Goal: Transaction & Acquisition: Book appointment/travel/reservation

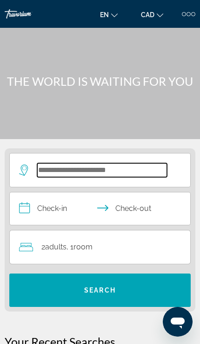
click at [130, 168] on input "Search hotel destination" at bounding box center [102, 170] width 130 height 14
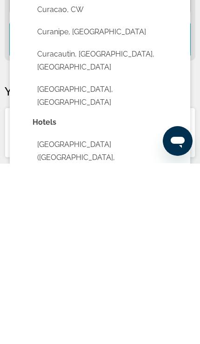
scroll to position [72, 0]
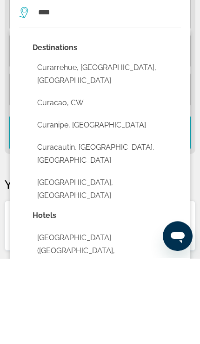
click at [81, 180] on button "Curacao, CW" at bounding box center [106, 189] width 148 height 18
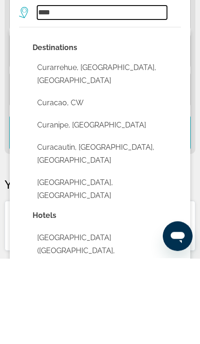
type input "**********"
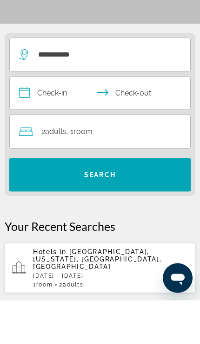
click at [55, 121] on input "**********" at bounding box center [102, 138] width 184 height 35
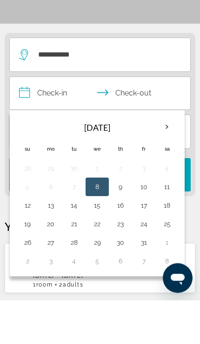
scroll to position [116, 0]
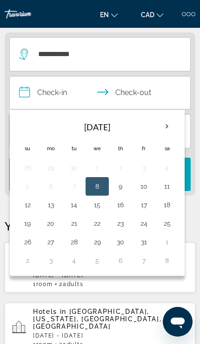
click at [173, 129] on th "Next month" at bounding box center [166, 127] width 20 height 20
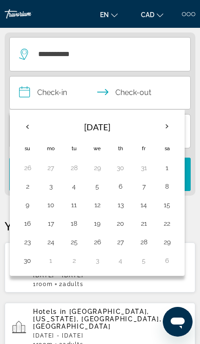
click at [174, 122] on th "Next month" at bounding box center [166, 127] width 20 height 20
click at [80, 162] on button "2" at bounding box center [73, 168] width 13 height 13
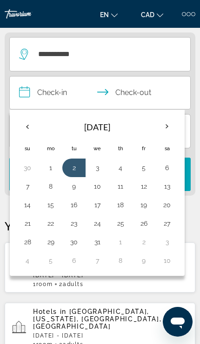
click at [172, 172] on button "6" at bounding box center [166, 168] width 13 height 13
type input "**********"
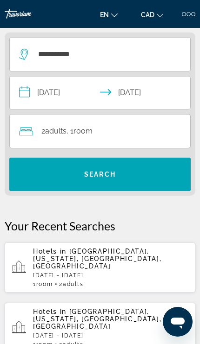
click at [146, 174] on span "Search" at bounding box center [99, 174] width 181 height 22
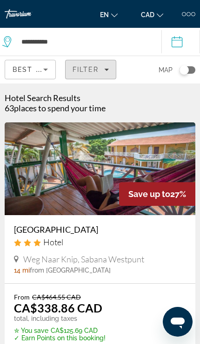
click at [90, 75] on span "Filters" at bounding box center [90, 69] width 50 height 22
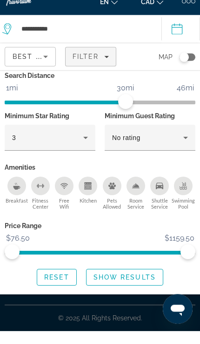
scroll to position [114, 0]
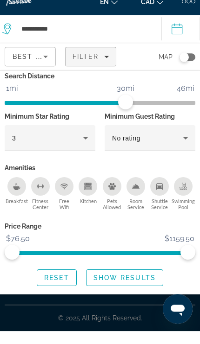
type input "*********"
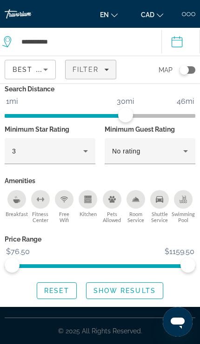
click at [129, 292] on span "Show Results" at bounding box center [124, 290] width 62 height 7
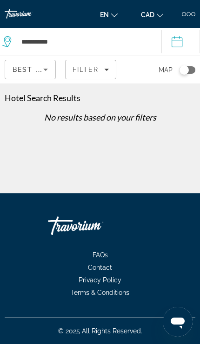
click at [186, 74] on div "Toggle map" at bounding box center [183, 69] width 9 height 9
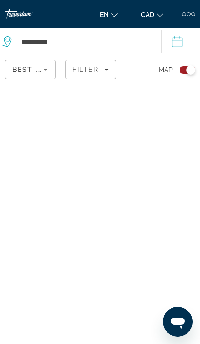
click at [92, 65] on span "Filters" at bounding box center [90, 69] width 50 height 22
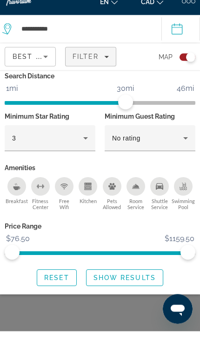
click at [78, 146] on div "3" at bounding box center [47, 151] width 71 height 11
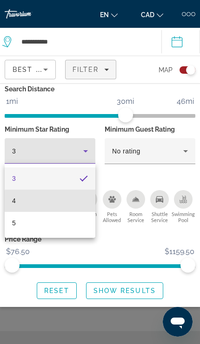
click at [64, 201] on mat-option "4" at bounding box center [50, 201] width 91 height 22
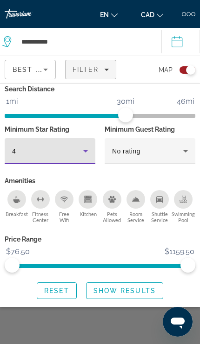
scroll to position [53, 0]
click at [184, 147] on icon "Hotel Filters" at bounding box center [185, 151] width 11 height 11
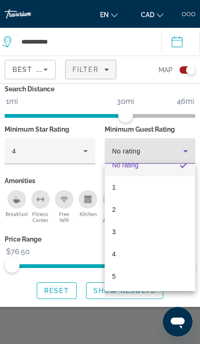
scroll to position [13, 0]
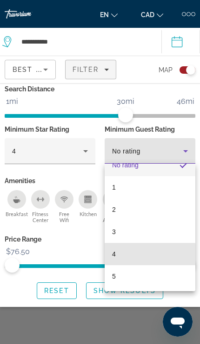
click at [127, 255] on mat-option "4" at bounding box center [149, 254] width 91 height 22
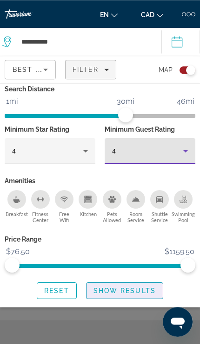
scroll to position [24, 0]
click at [136, 288] on span "Show Results" at bounding box center [124, 290] width 62 height 7
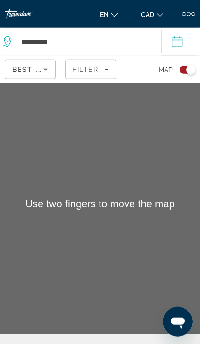
scroll to position [0, 0]
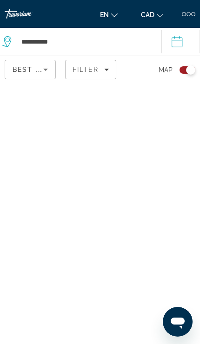
click at [184, 73] on div "Toggle map" at bounding box center [187, 69] width 16 height 7
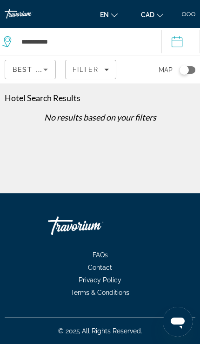
click at [91, 71] on span "Filter" at bounding box center [85, 69] width 26 height 7
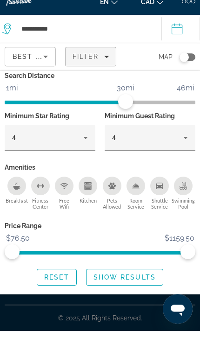
scroll to position [114, 0]
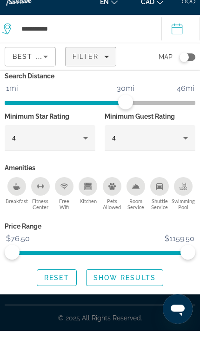
click at [180, 146] on icon "Hotel Filters" at bounding box center [185, 151] width 11 height 11
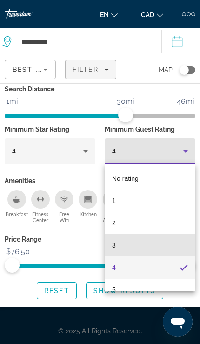
click at [136, 245] on mat-option "3" at bounding box center [149, 245] width 91 height 22
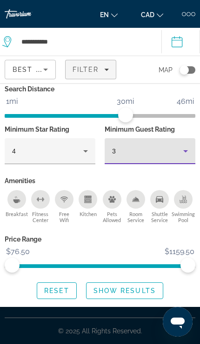
click at [136, 291] on span "Show Results" at bounding box center [124, 290] width 62 height 7
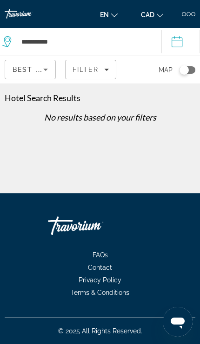
click at [94, 71] on span "Filter" at bounding box center [85, 69] width 26 height 7
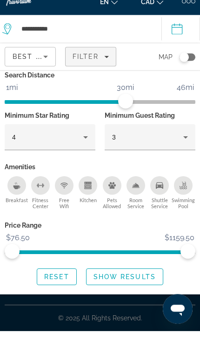
scroll to position [114, 0]
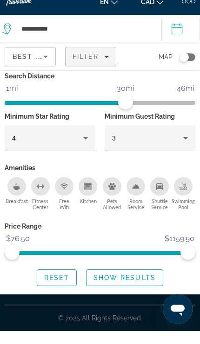
click at [72, 146] on div "4" at bounding box center [47, 151] width 71 height 11
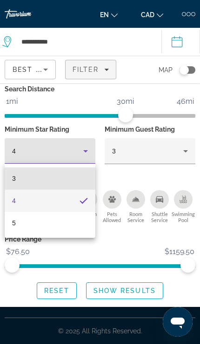
click at [14, 187] on mat-option "3" at bounding box center [50, 179] width 91 height 22
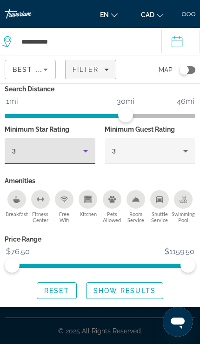
click at [130, 292] on span "Show Results" at bounding box center [124, 290] width 62 height 7
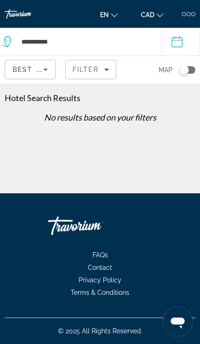
click at [95, 73] on span "Filter" at bounding box center [85, 69] width 26 height 7
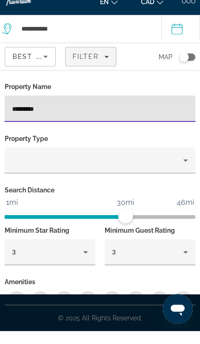
click at [61, 117] on input "*********" at bounding box center [99, 122] width 175 height 11
type input "*"
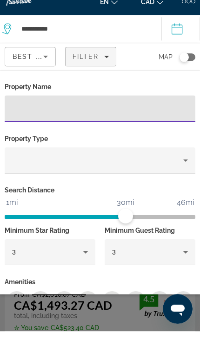
scroll to position [13, 0]
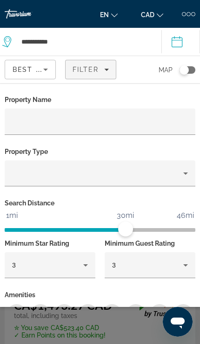
click at [67, 260] on div "3" at bounding box center [47, 265] width 71 height 11
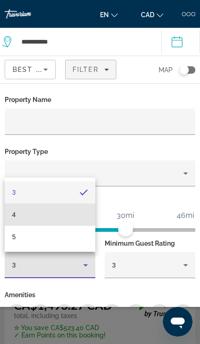
click at [19, 223] on mat-option "4" at bounding box center [50, 215] width 91 height 22
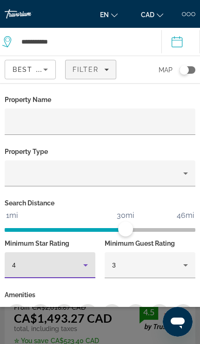
click at [167, 276] on div "3" at bounding box center [150, 266] width 76 height 26
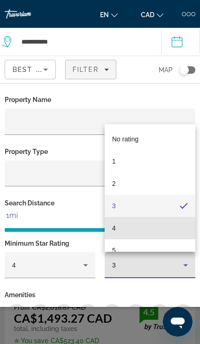
click at [150, 239] on mat-option "4" at bounding box center [149, 228] width 91 height 22
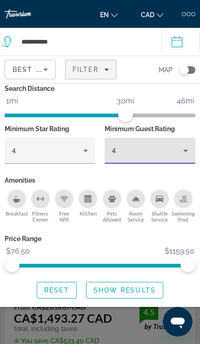
scroll to position [114, 0]
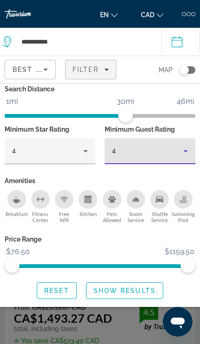
click at [125, 300] on span "Search widget" at bounding box center [124, 291] width 76 height 22
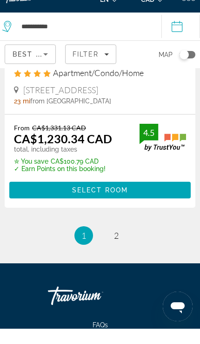
scroll to position [3229, 0]
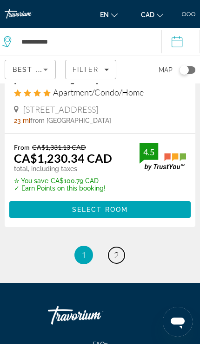
click at [117, 250] on span "2" at bounding box center [116, 255] width 5 height 10
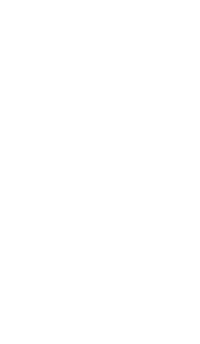
scroll to position [439, 0]
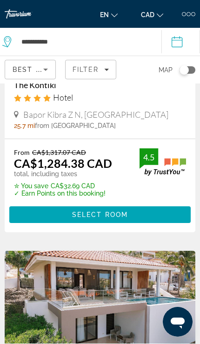
click at [184, 71] on div "Toggle map" at bounding box center [183, 69] width 9 height 9
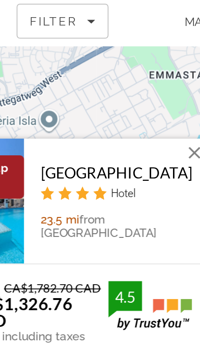
scroll to position [0, 0]
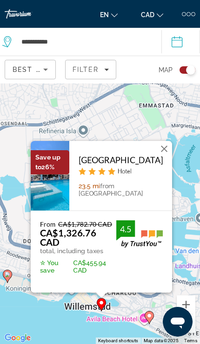
click at [164, 150] on button "Close" at bounding box center [164, 149] width 14 height 14
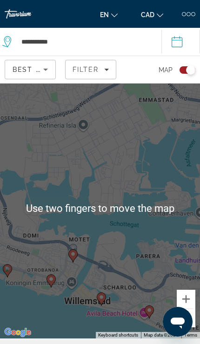
scroll to position [26, 0]
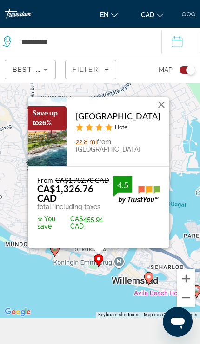
click at [162, 98] on button "Close" at bounding box center [161, 105] width 14 height 14
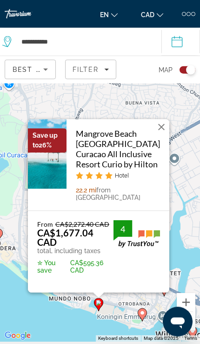
scroll to position [0, 0]
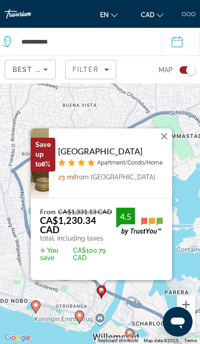
click at [160, 137] on button "Close" at bounding box center [164, 137] width 14 height 14
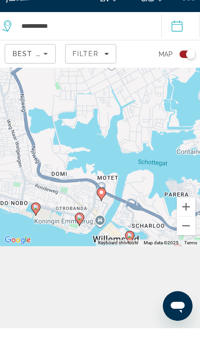
scroll to position [84, 0]
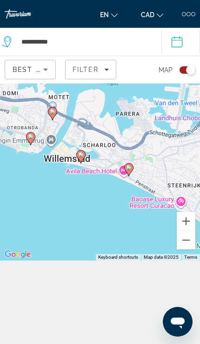
click at [131, 168] on icon "Main content" at bounding box center [128, 170] width 8 height 12
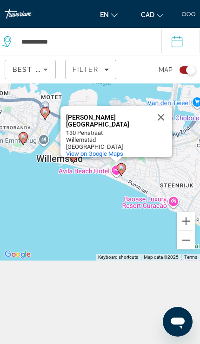
click at [163, 111] on button "Close" at bounding box center [160, 117] width 22 height 22
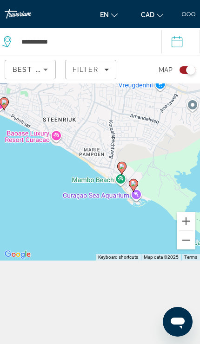
click at [137, 181] on icon "Main content" at bounding box center [133, 185] width 9 height 13
click at [137, 182] on icon "Main content" at bounding box center [133, 186] width 8 height 12
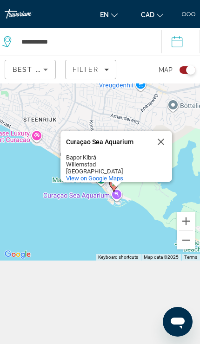
click at [166, 134] on button "Close" at bounding box center [160, 142] width 22 height 22
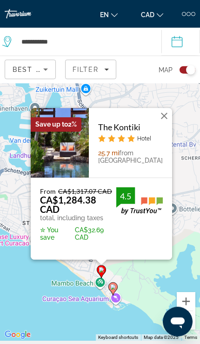
click at [170, 116] on button "Close" at bounding box center [164, 116] width 14 height 14
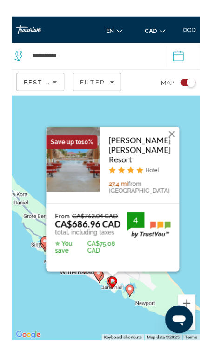
scroll to position [37, 0]
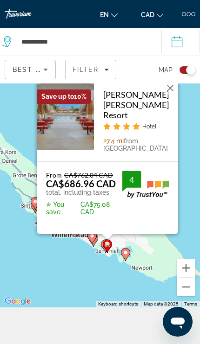
click at [167, 95] on button "Close" at bounding box center [170, 88] width 14 height 14
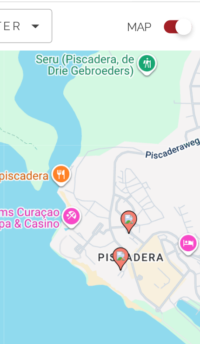
scroll to position [36, 0]
